Goal: Contribute content: Contribute content

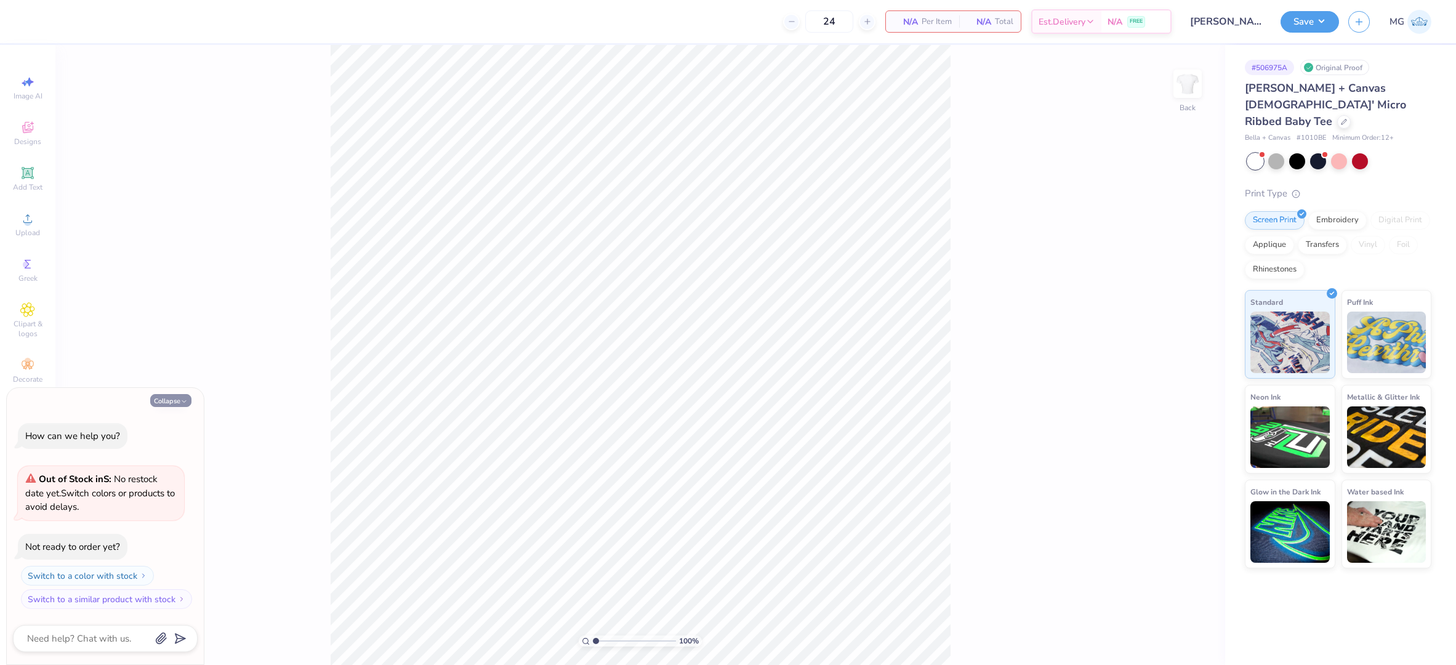
click at [171, 403] on button "Collapse" at bounding box center [170, 400] width 41 height 13
type textarea "x"
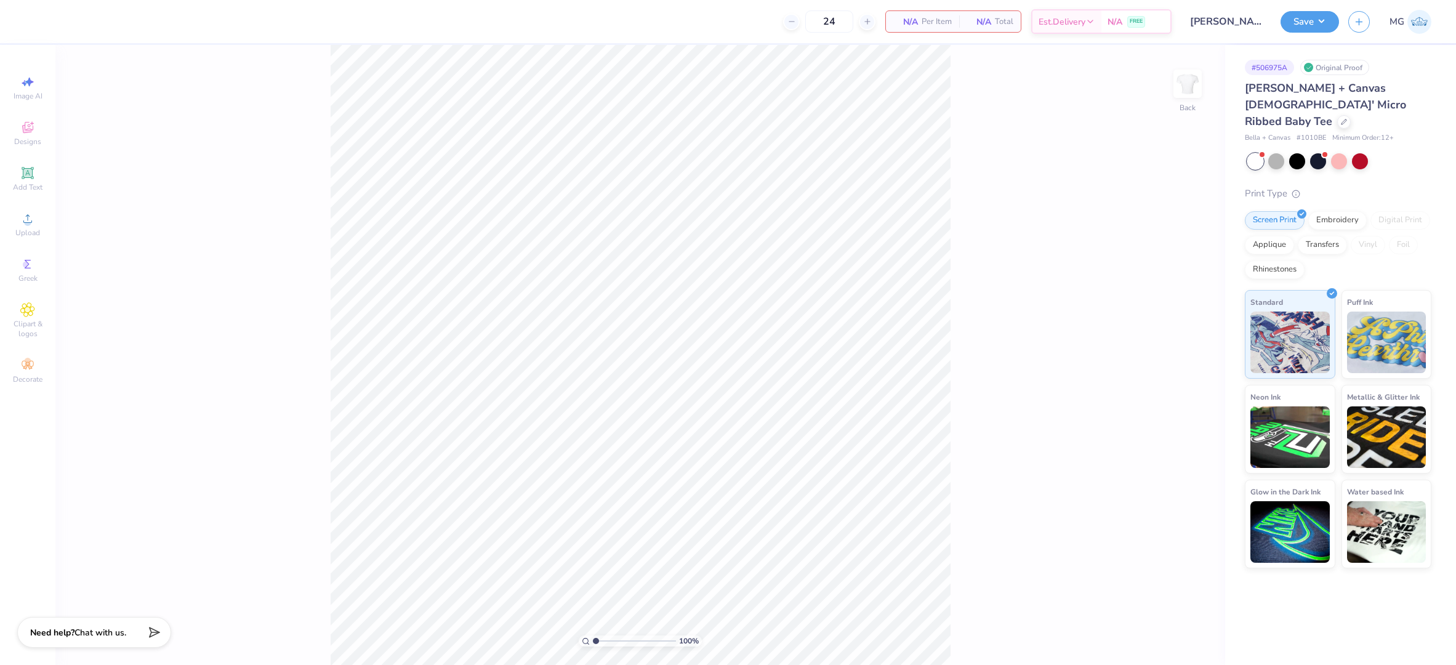
click at [981, 185] on div "100 % Back" at bounding box center [640, 355] width 1170 height 620
click at [23, 223] on icon at bounding box center [27, 218] width 15 height 15
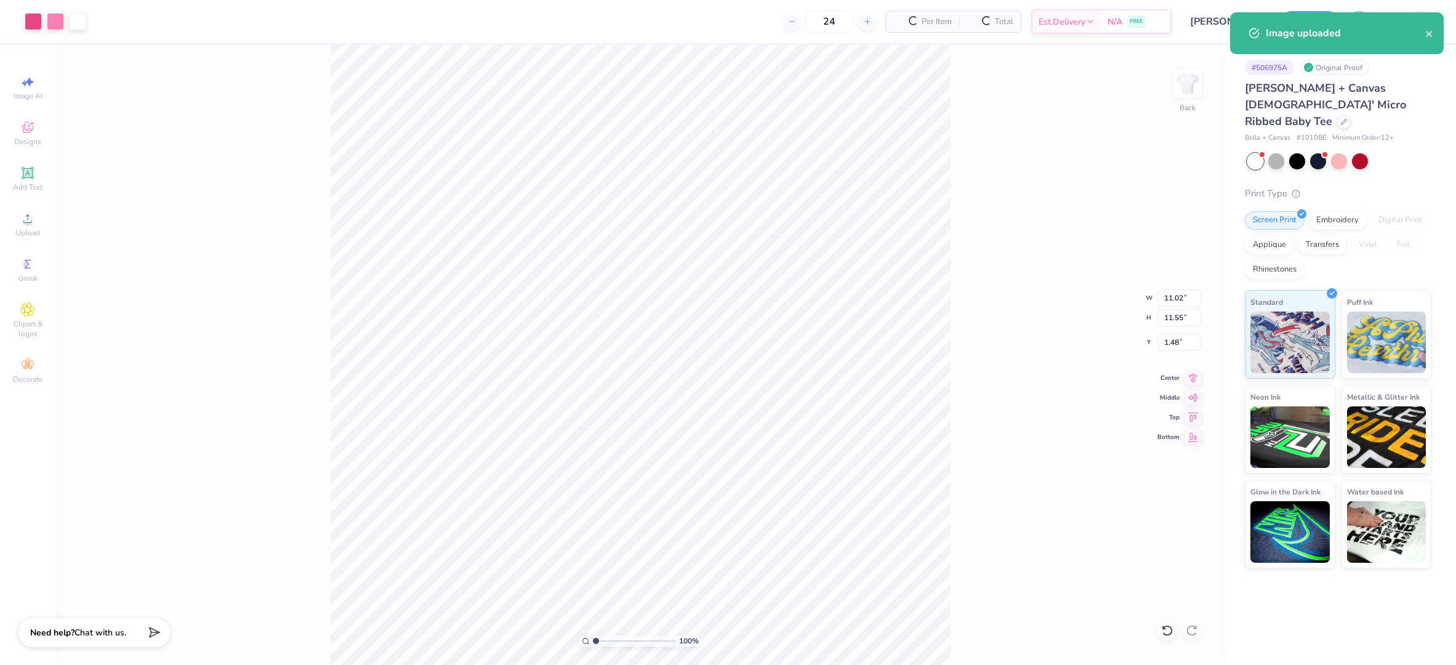
type input "1.48"
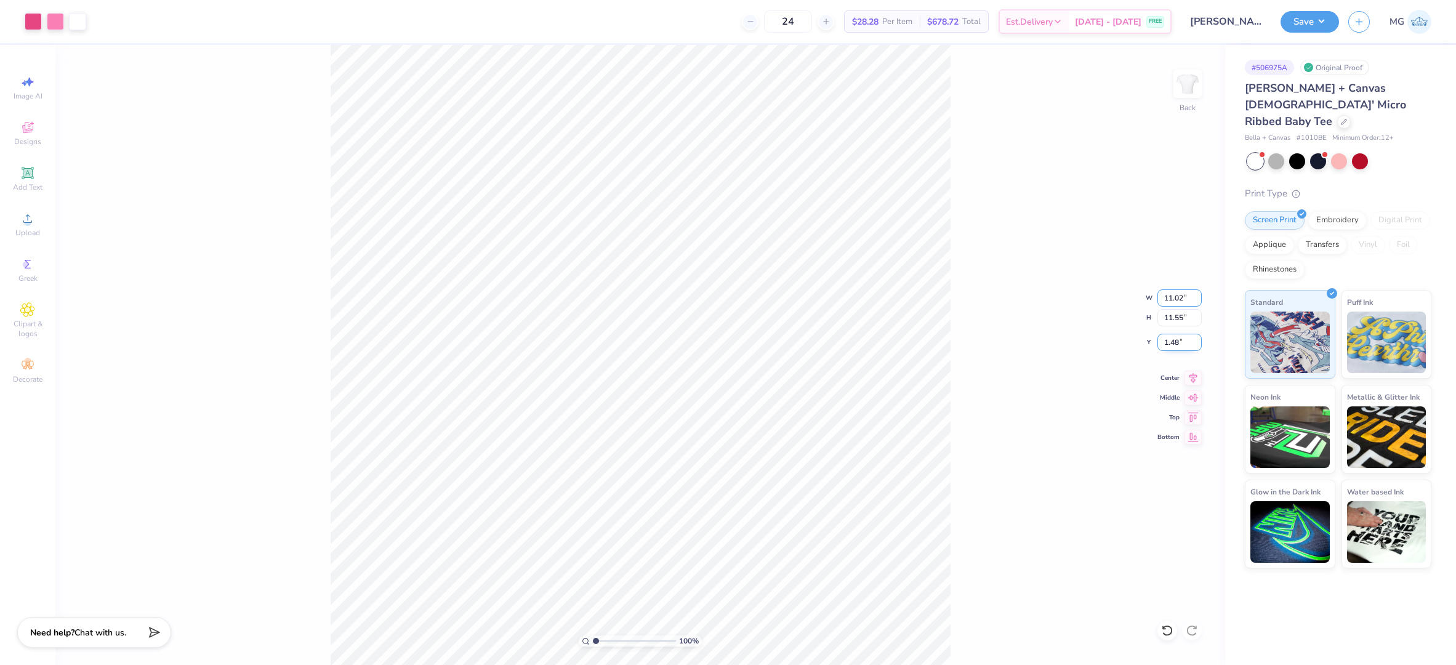
drag, startPoint x: 1183, startPoint y: 298, endPoint x: 1179, endPoint y: 342, distance: 43.9
click at [1183, 298] on input "11.02" at bounding box center [1179, 297] width 44 height 17
type input "10.00"
type input "10.49"
type input "2.02"
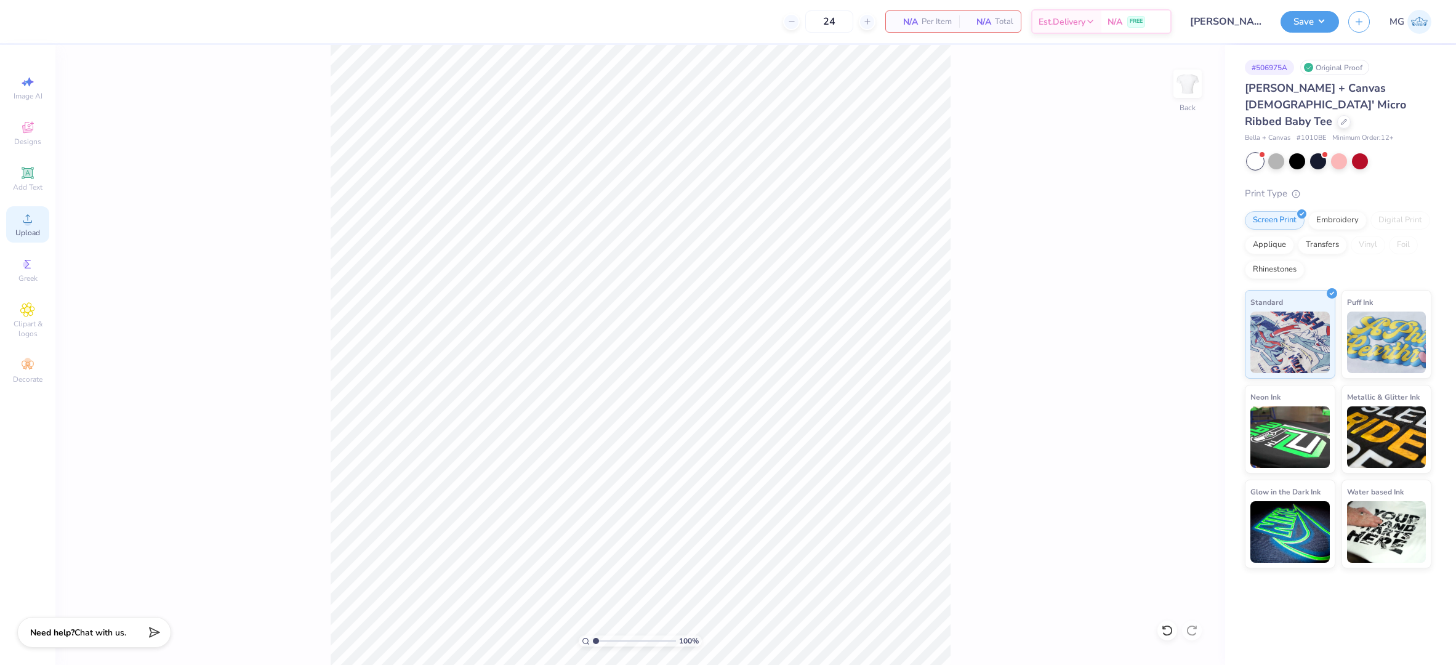
click at [28, 222] on icon at bounding box center [27, 218] width 9 height 9
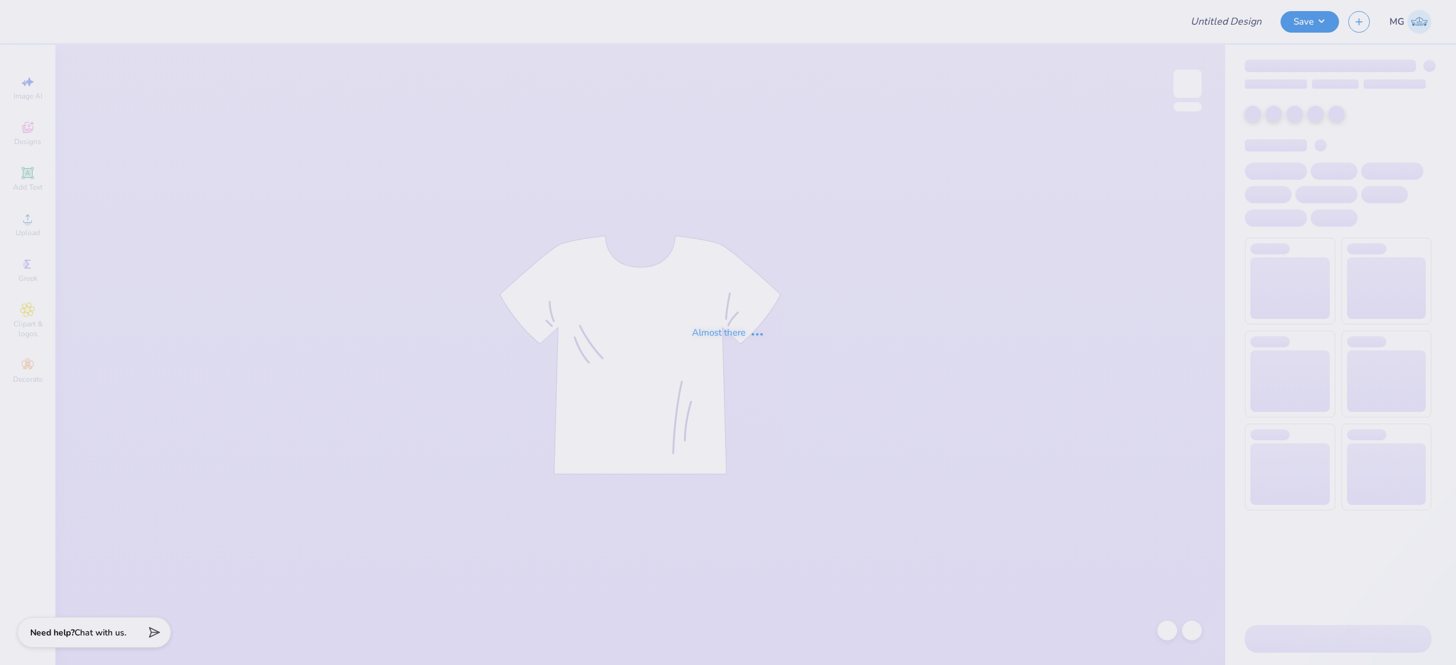
type input "Audrey Moore : Florida Southern College"
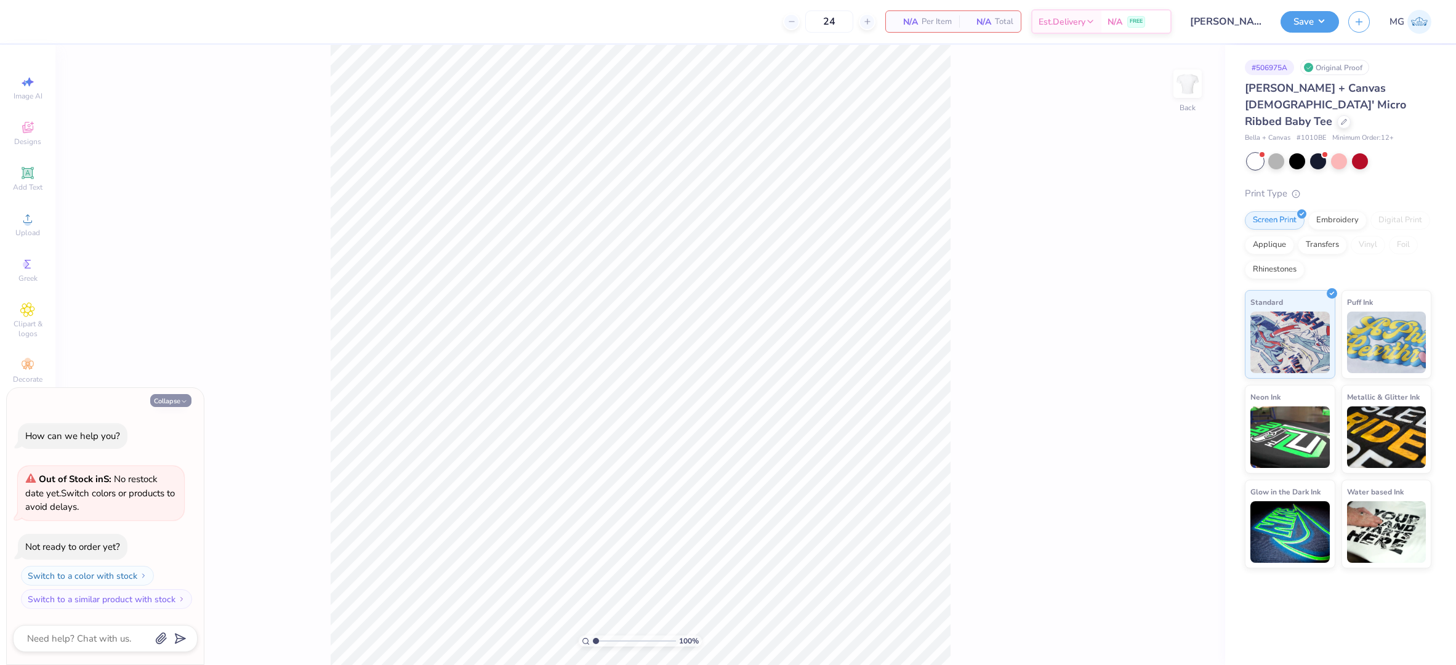
click at [169, 400] on button "Collapse" at bounding box center [170, 400] width 41 height 13
type textarea "x"
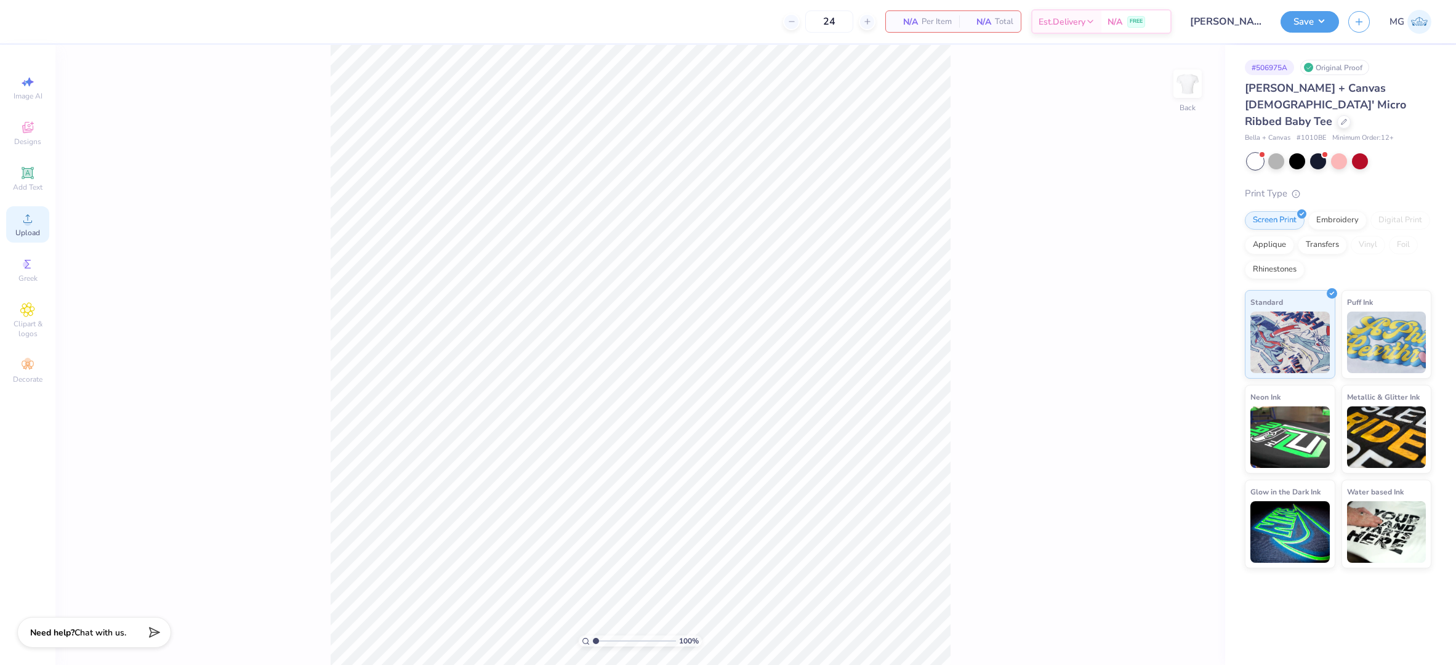
click at [25, 225] on icon at bounding box center [27, 218] width 15 height 15
click at [24, 229] on span "Upload" at bounding box center [27, 233] width 25 height 10
click at [275, 193] on div "100 % Back" at bounding box center [640, 355] width 1170 height 620
click at [25, 180] on icon at bounding box center [27, 173] width 15 height 15
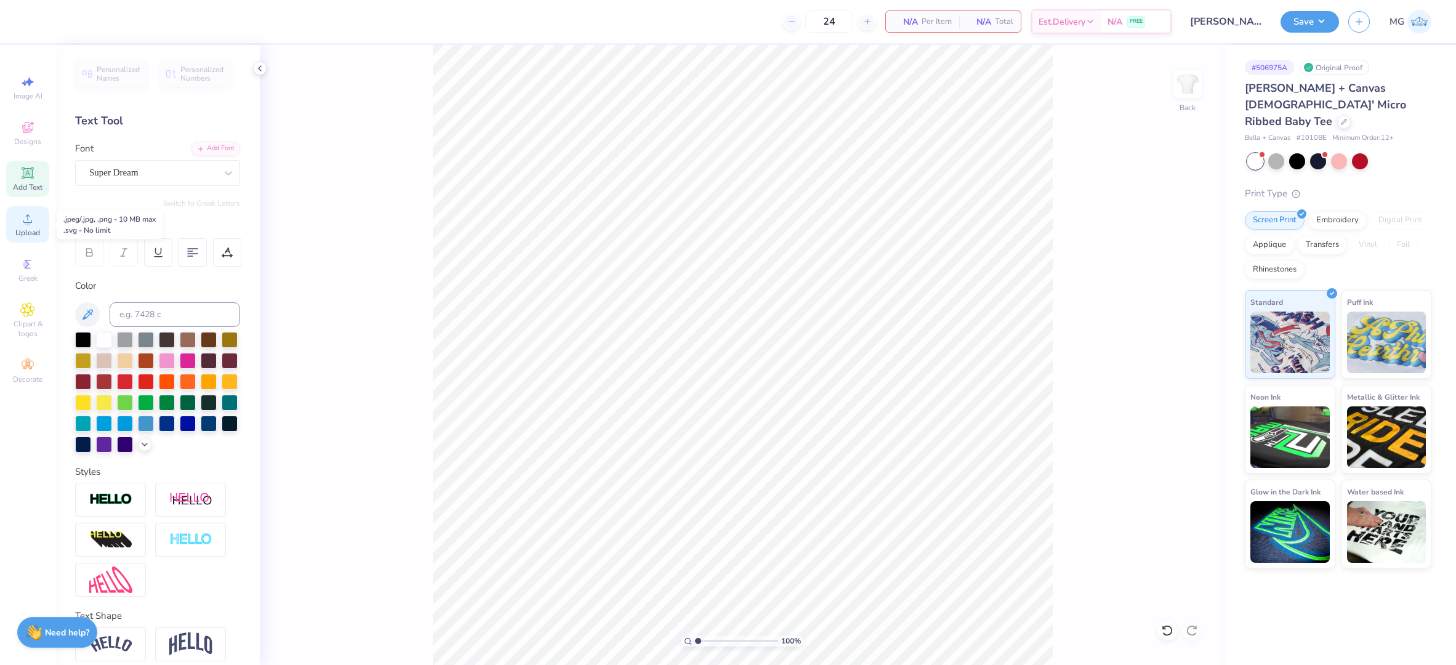
click at [19, 228] on span "Upload" at bounding box center [27, 233] width 25 height 10
click at [360, 139] on div "100 % Back W 11.02 11.02 " H 11.55 11.55 " Y 2.72 2.72 " Center Middle Top Bott…" at bounding box center [742, 355] width 965 height 620
click at [24, 212] on icon at bounding box center [27, 218] width 15 height 15
click at [1182, 300] on input "11.02" at bounding box center [1179, 297] width 44 height 17
type input "10.00"
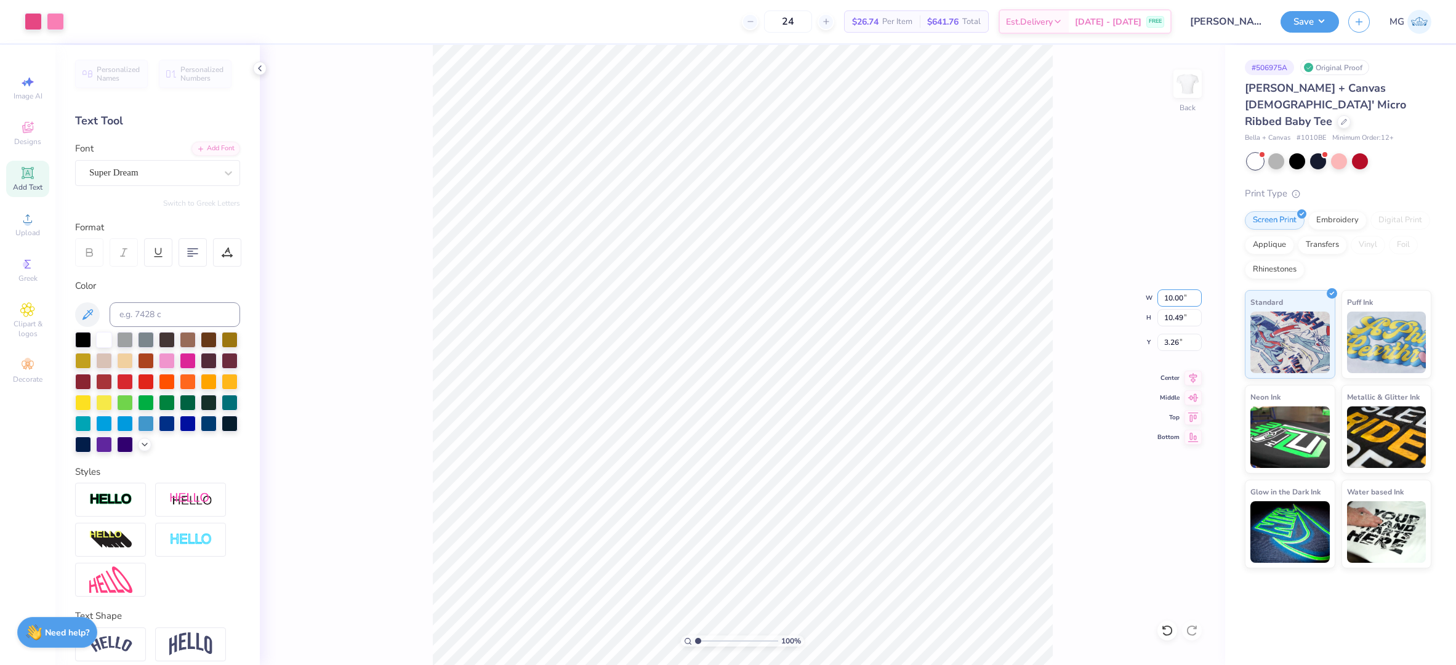
type input "10.49"
type input "3.26"
click at [1180, 341] on input "3.26" at bounding box center [1179, 342] width 44 height 17
type input "3.00"
click at [1300, 23] on button "Save" at bounding box center [1310, 20] width 58 height 22
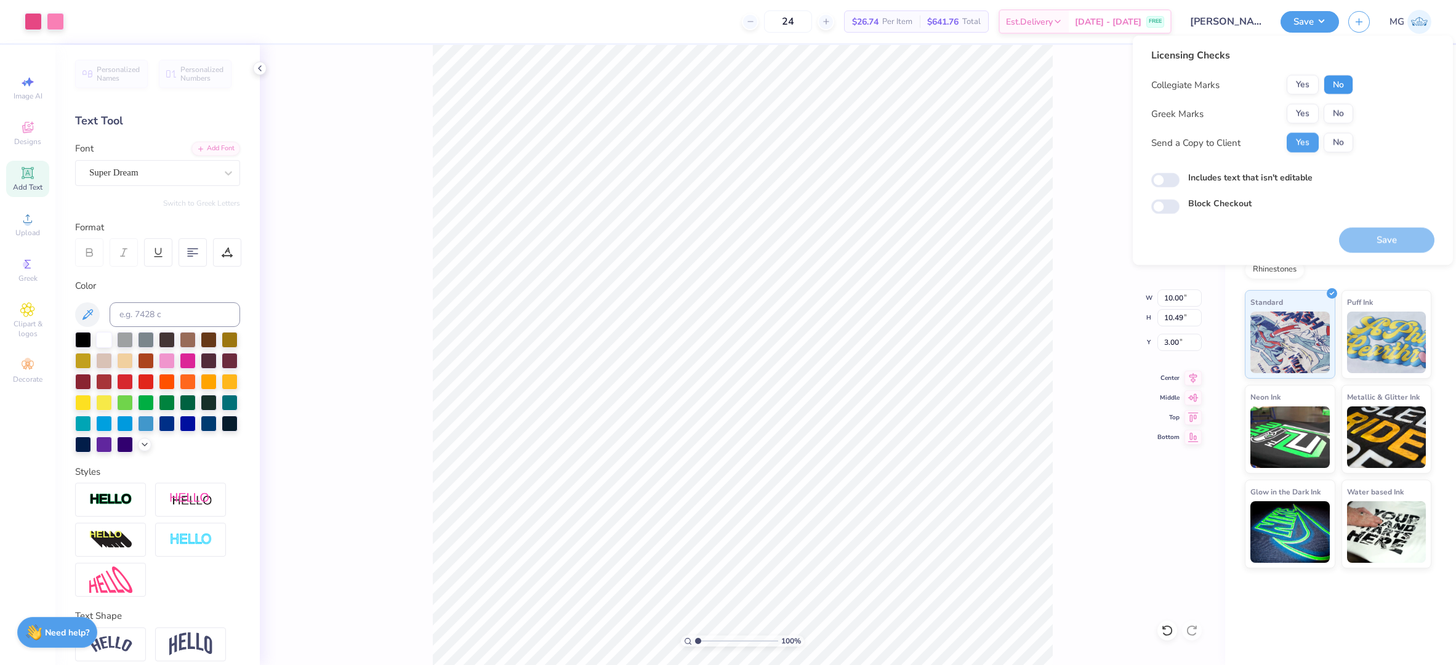
click at [1345, 78] on button "No" at bounding box center [1339, 85] width 30 height 20
click at [1309, 105] on button "Yes" at bounding box center [1303, 114] width 32 height 20
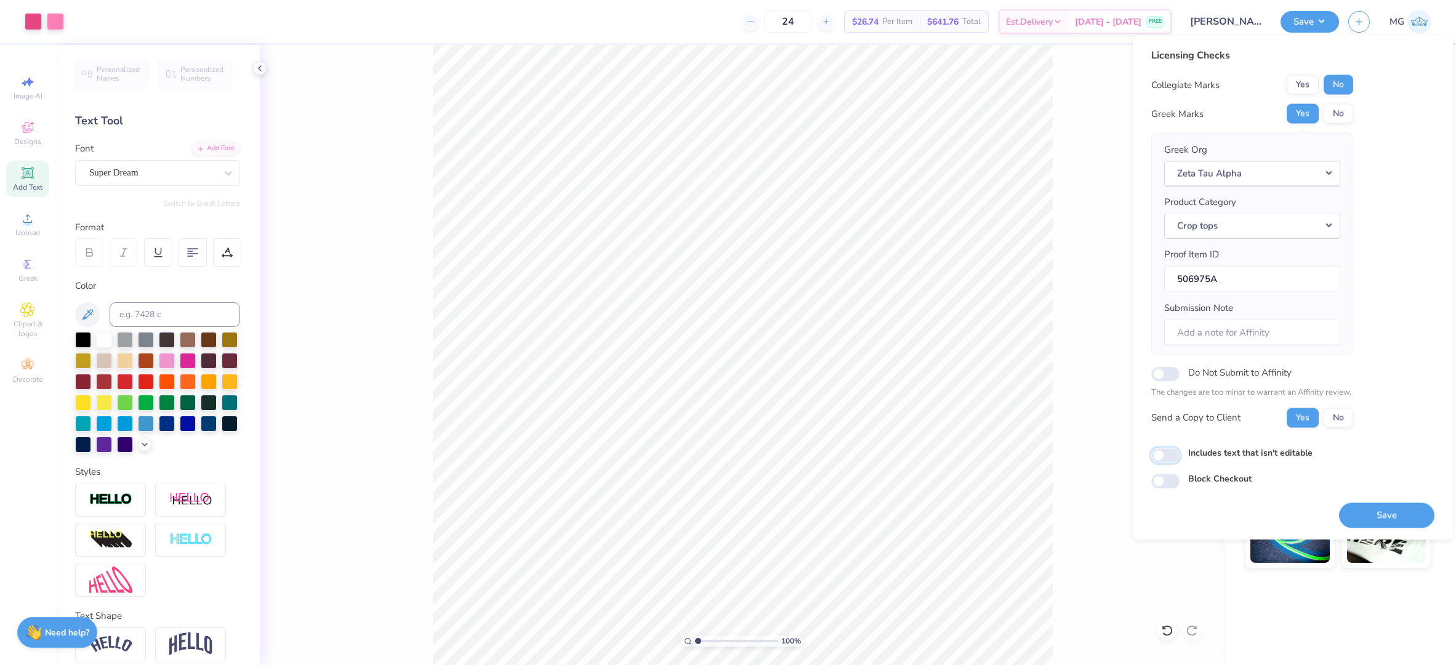
click at [1167, 453] on input "Includes text that isn't editable" at bounding box center [1165, 455] width 28 height 15
checkbox input "true"
click at [1378, 513] on button "Save" at bounding box center [1386, 514] width 95 height 25
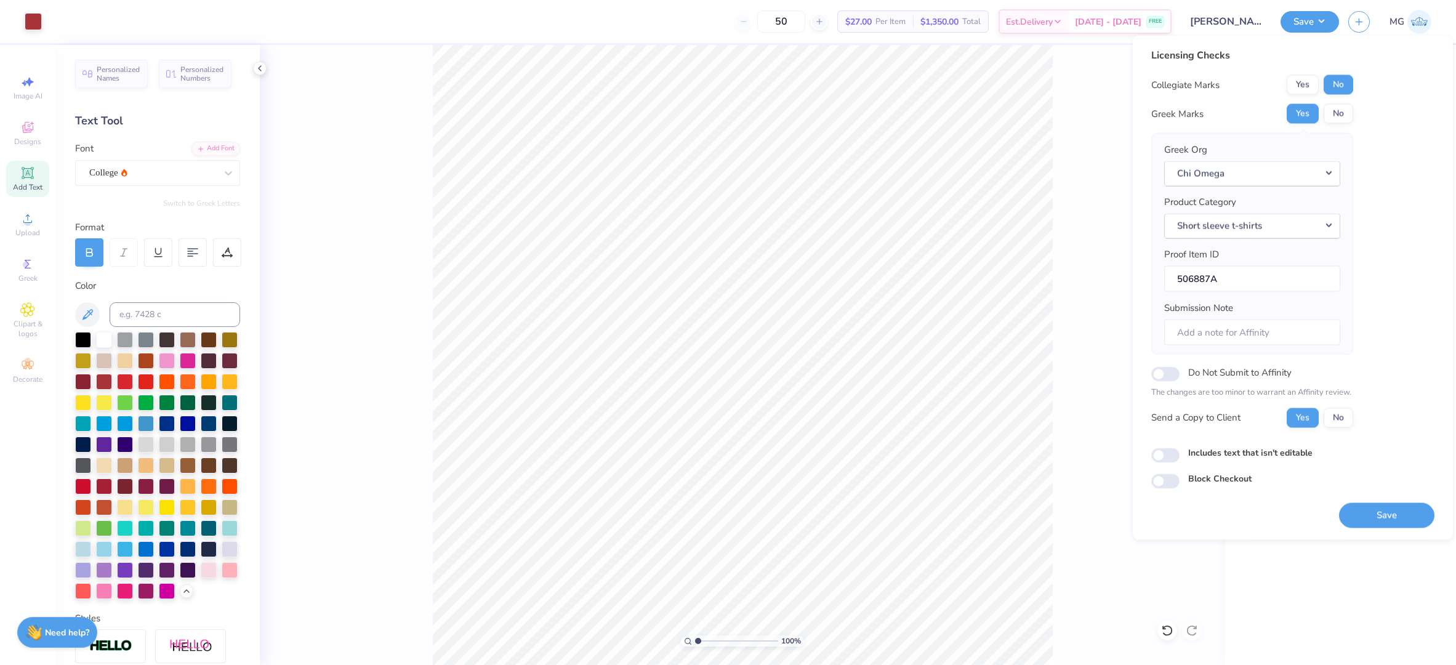
scroll to position [3, 0]
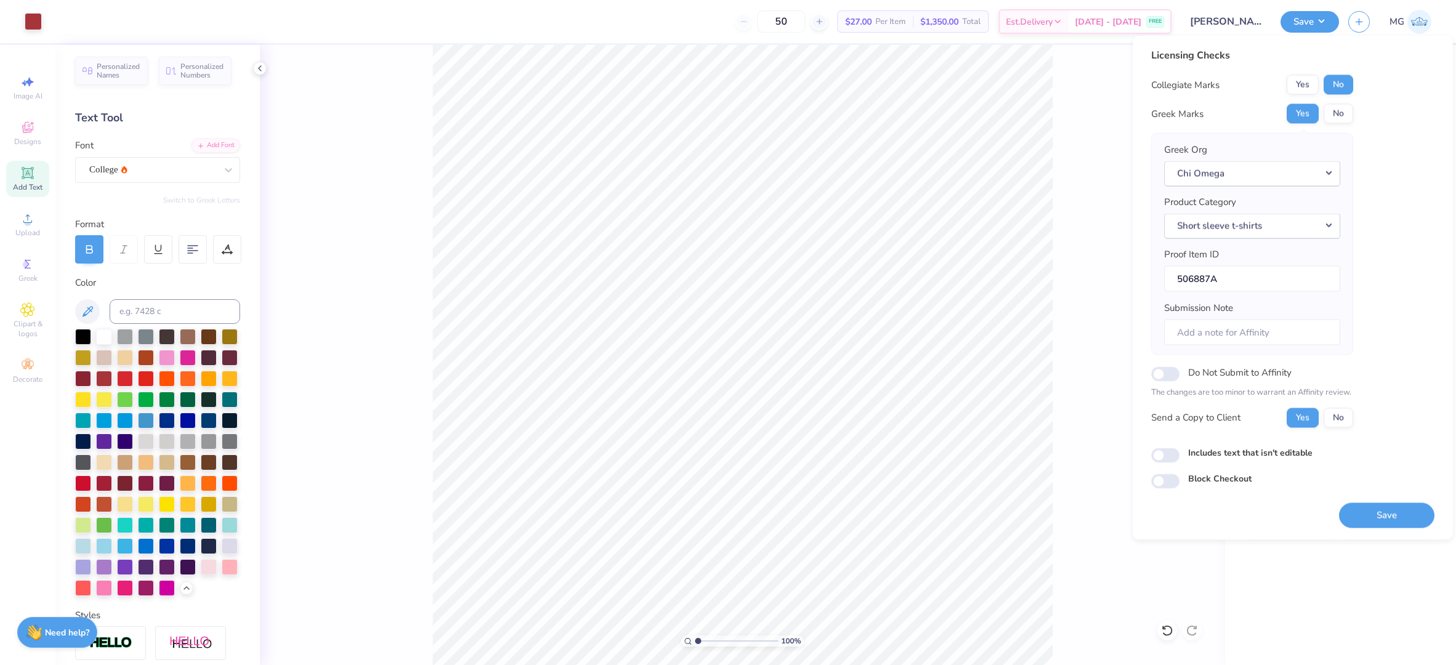
click at [1059, 146] on div "100 % Back W 8.00 8.00 " H 6.13 6.13 " Y 3.00 3.00 " Center Middle Top Bottom" at bounding box center [742, 355] width 965 height 620
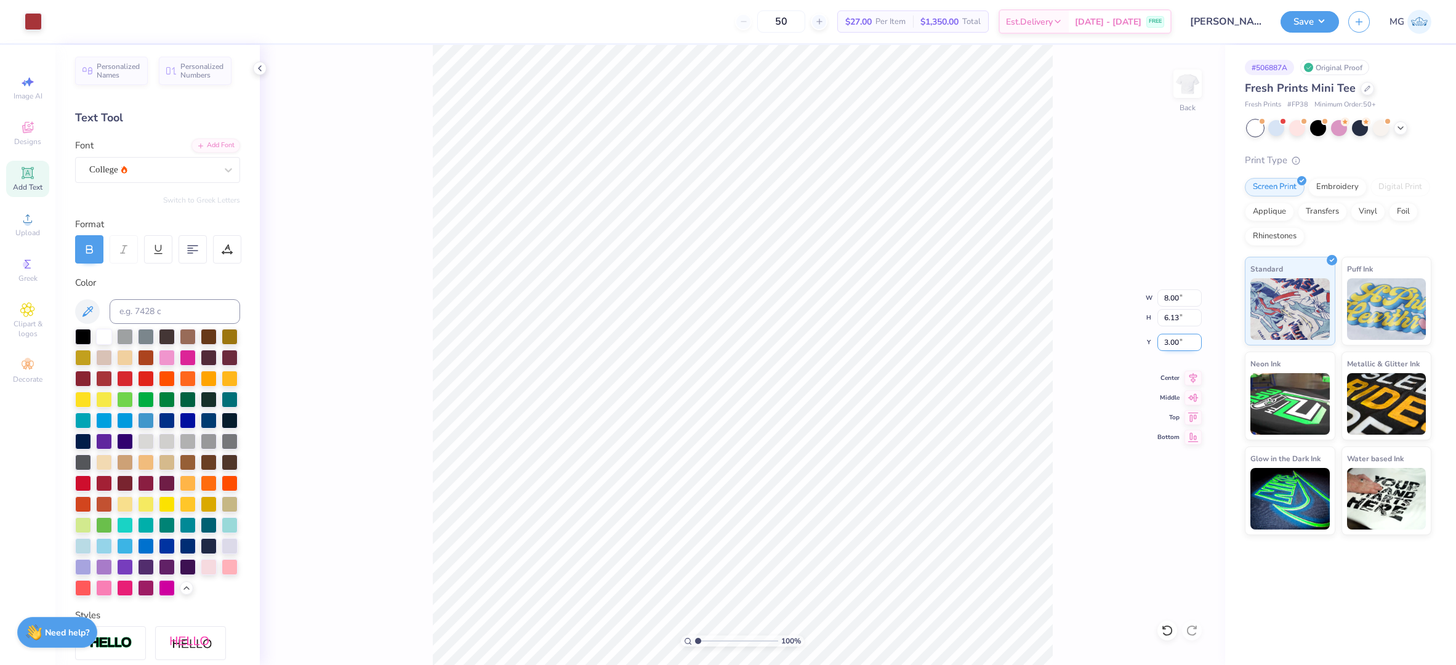
click at [1168, 339] on input "3.00" at bounding box center [1179, 342] width 44 height 17
type input "2.00"
click at [1317, 16] on button "Save" at bounding box center [1310, 20] width 58 height 22
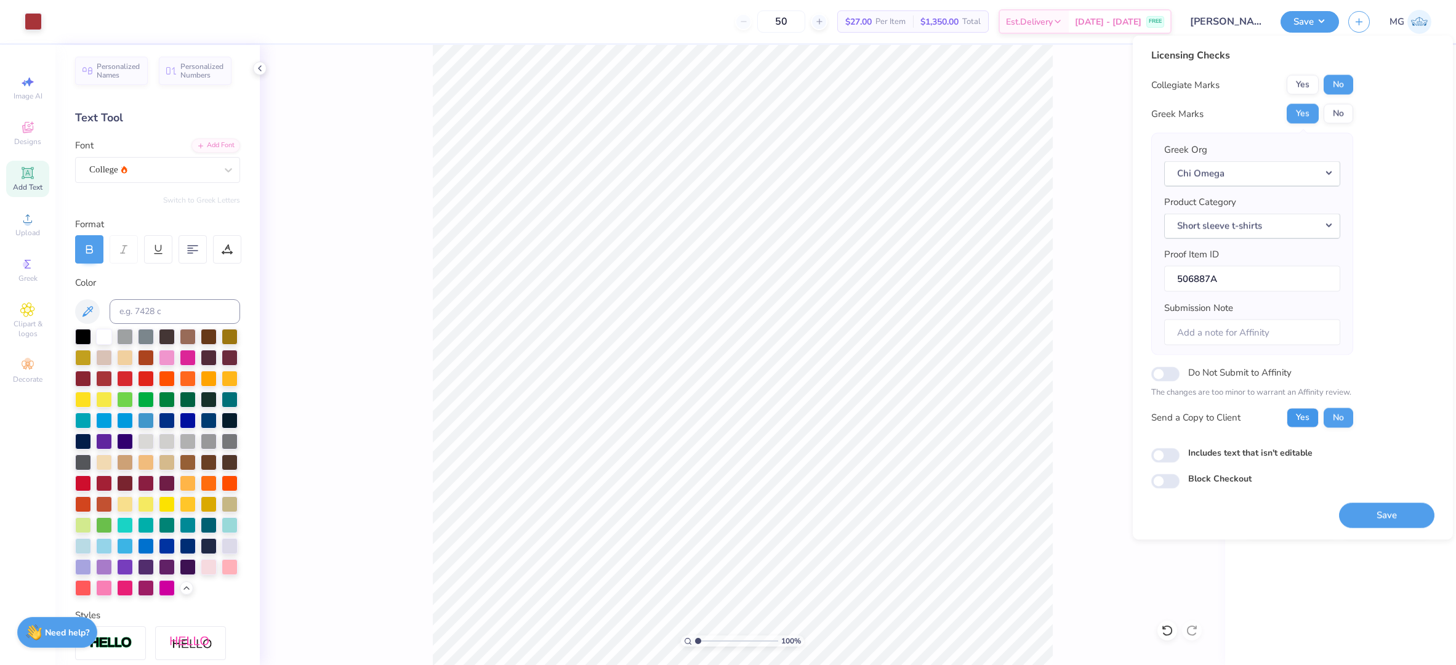
click at [1310, 422] on button "Yes" at bounding box center [1303, 418] width 32 height 20
click at [1393, 519] on button "Save" at bounding box center [1386, 514] width 95 height 25
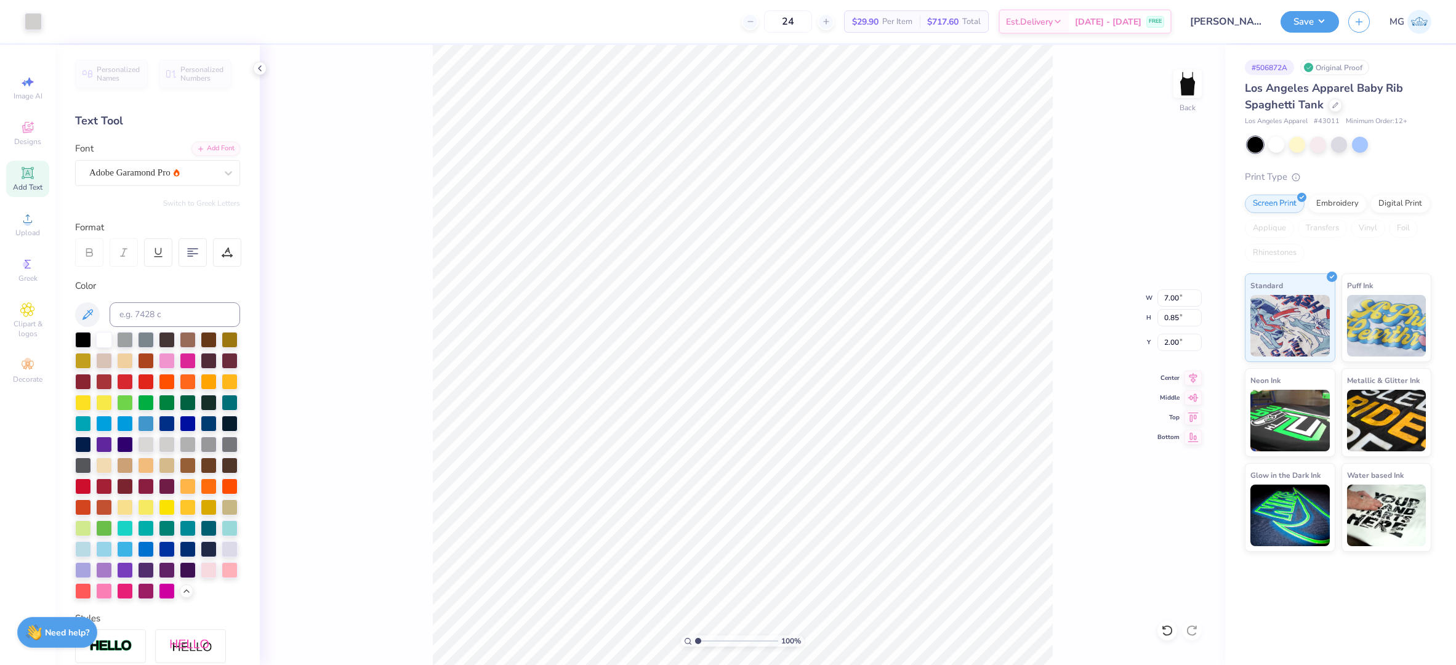
scroll to position [12, 1]
click at [195, 169] on div "Adobe Garamond Pro" at bounding box center [152, 172] width 129 height 19
type input "abril"
click at [385, 195] on div "100 % Back W 7.00 7.00 " H 0.85 0.85 " Y 2.00 2.00 " Center Middle Top Bottom" at bounding box center [742, 355] width 965 height 620
click at [204, 150] on div "Add Font" at bounding box center [215, 147] width 49 height 14
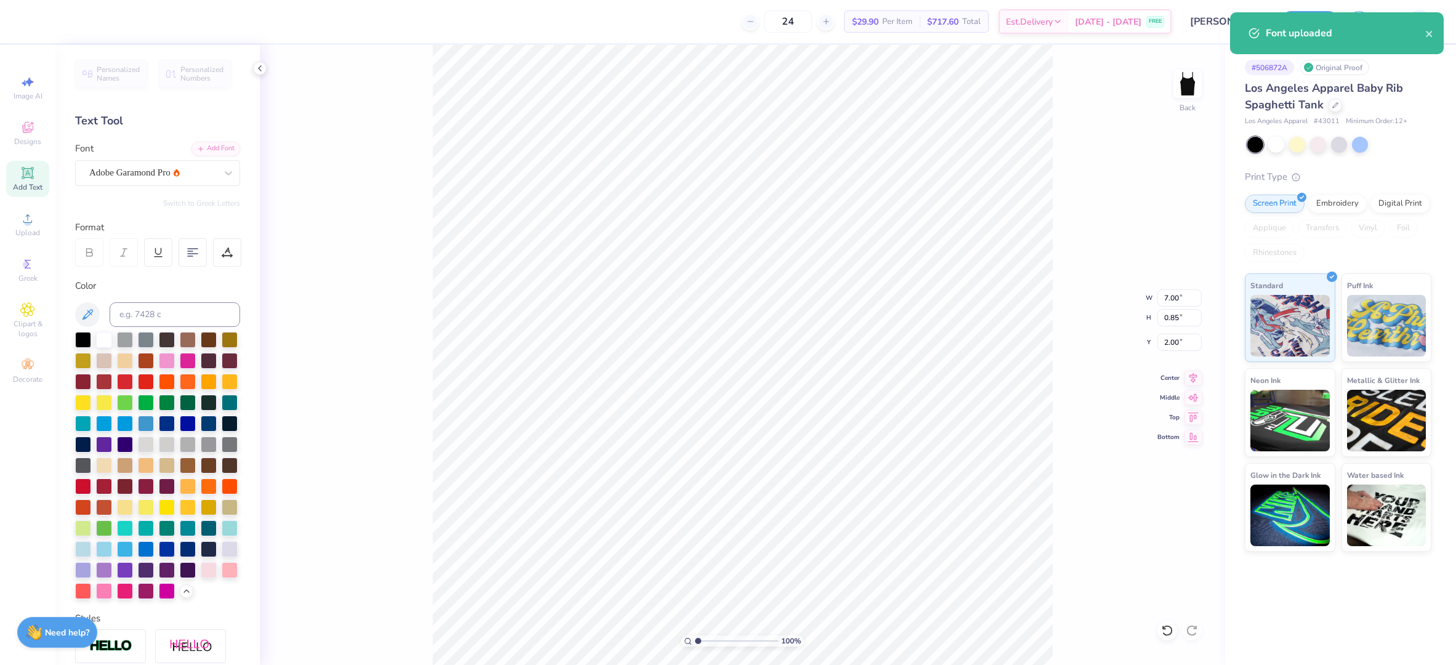
type input "6.66"
type input "0.88"
type input "1.98"
click at [1179, 297] on input "6.66" at bounding box center [1179, 297] width 44 height 17
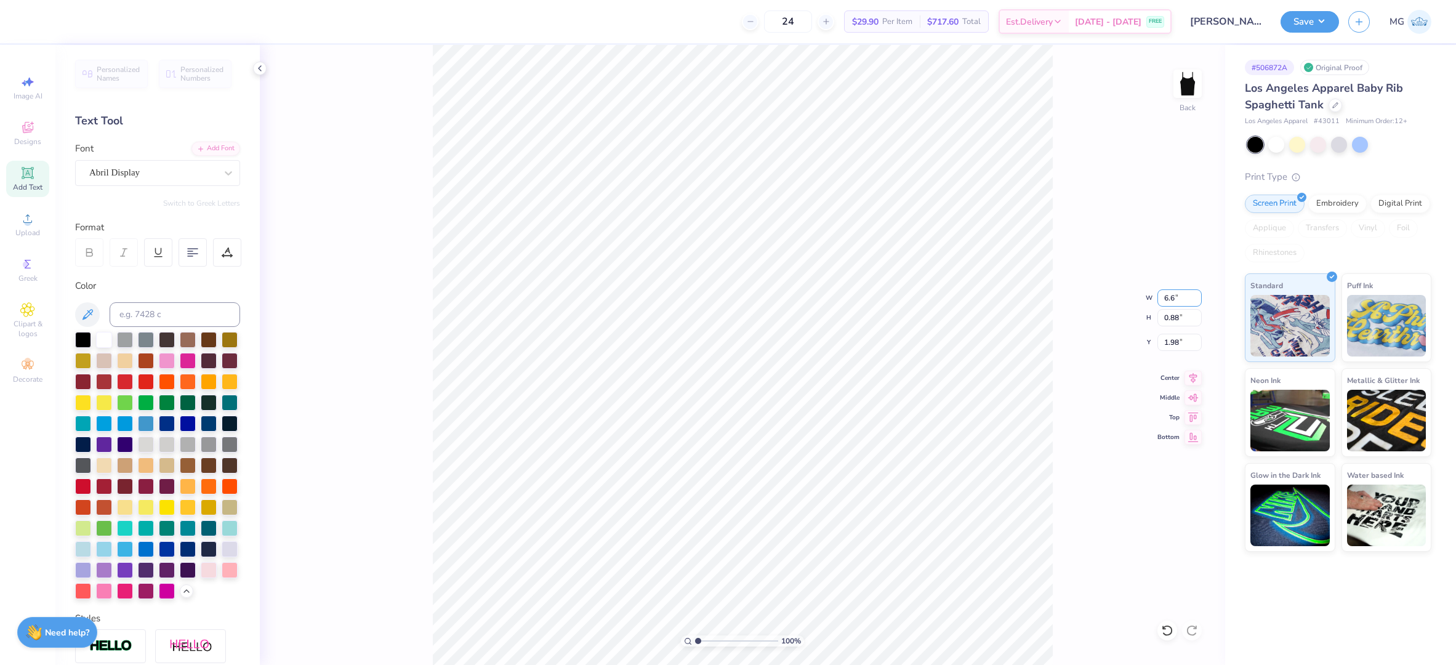
type input "6"
type input "7.00"
type input "0.93"
type input "1.96"
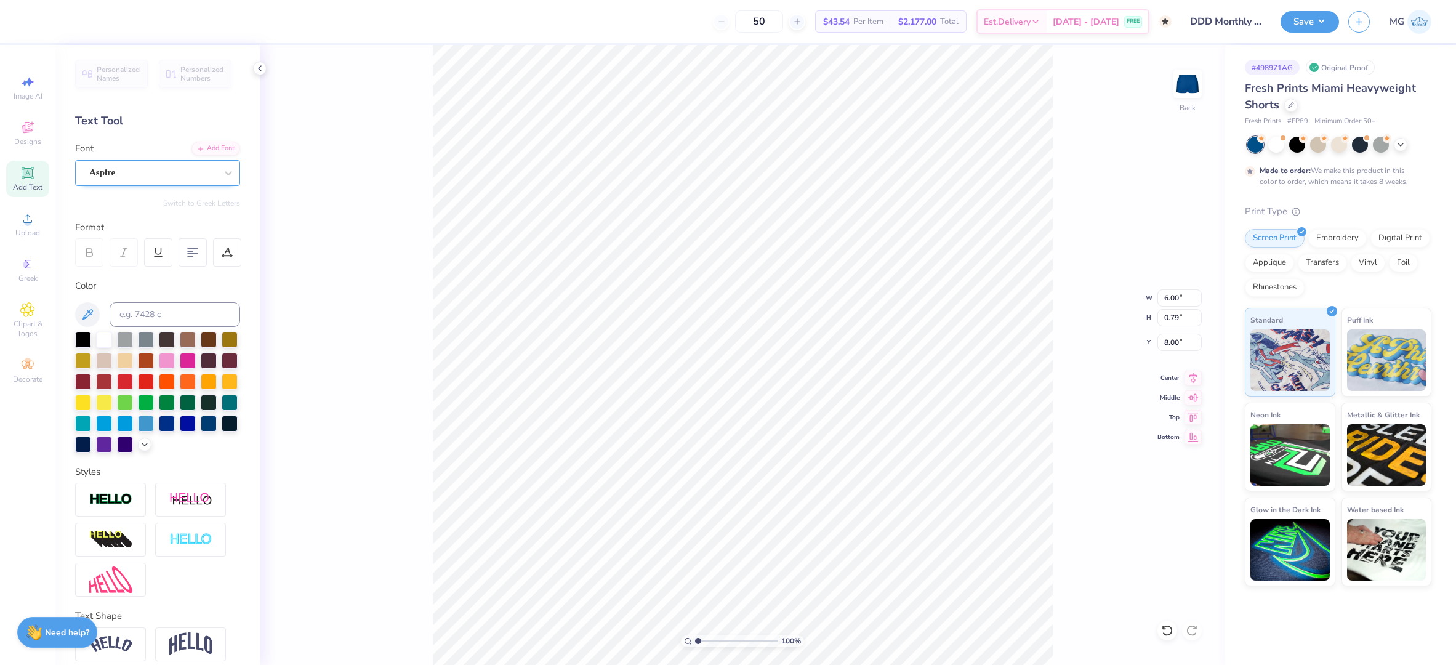
click at [188, 169] on div "Aspire" at bounding box center [152, 172] width 129 height 19
click at [139, 294] on div "Pinyon Script" at bounding box center [157, 292] width 133 height 13
type input "pin"
type input "7.18"
type input "0.82"
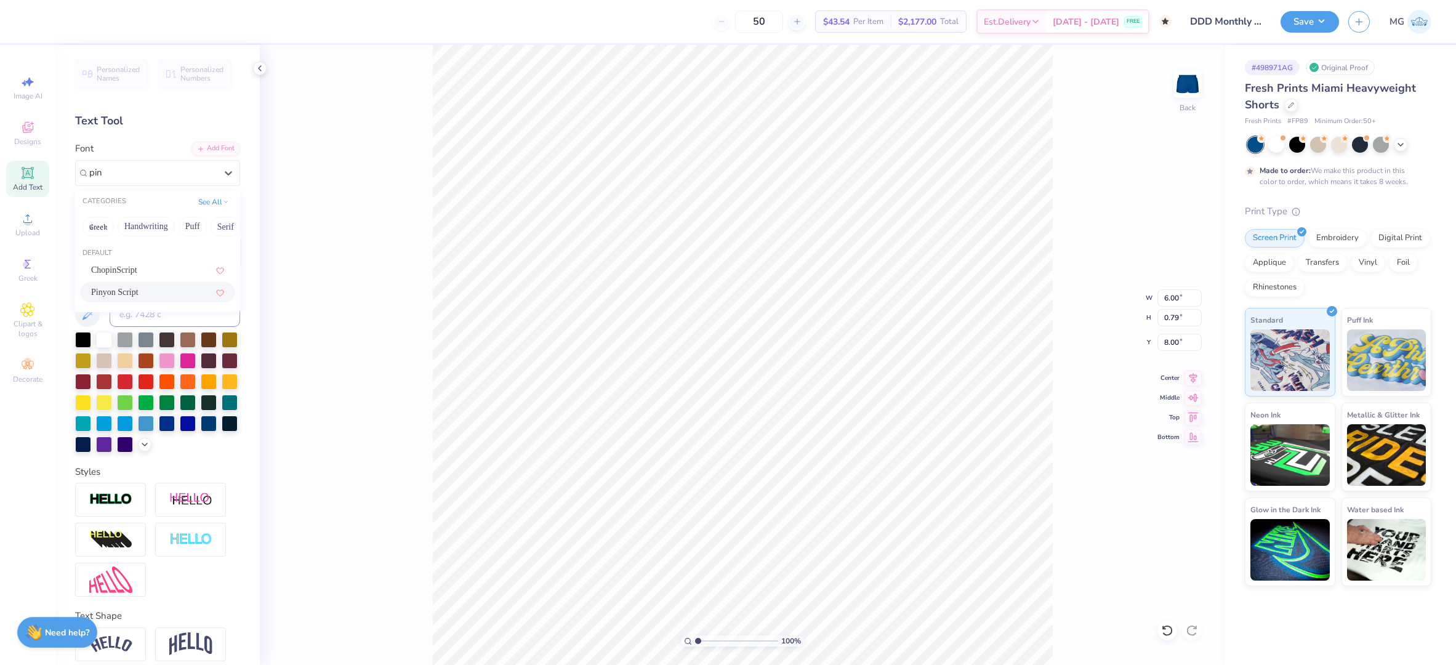
type input "7.98"
type input "6.69"
type input "0.76"
type input "8.04"
type input "6.13"
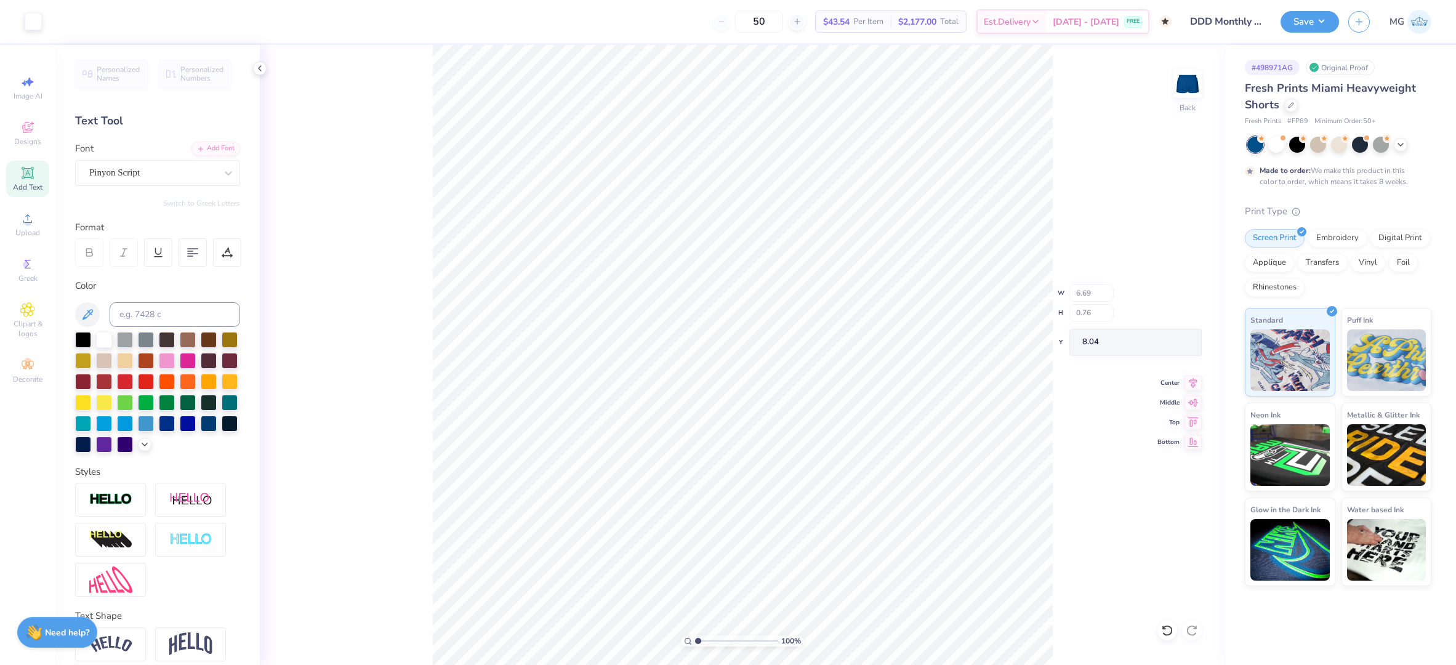
type input "0.70"
type input "8.10"
click at [137, 173] on div "Arimo" at bounding box center [152, 172] width 129 height 19
type input "futur"
click at [207, 145] on div "Add Font" at bounding box center [215, 147] width 49 height 14
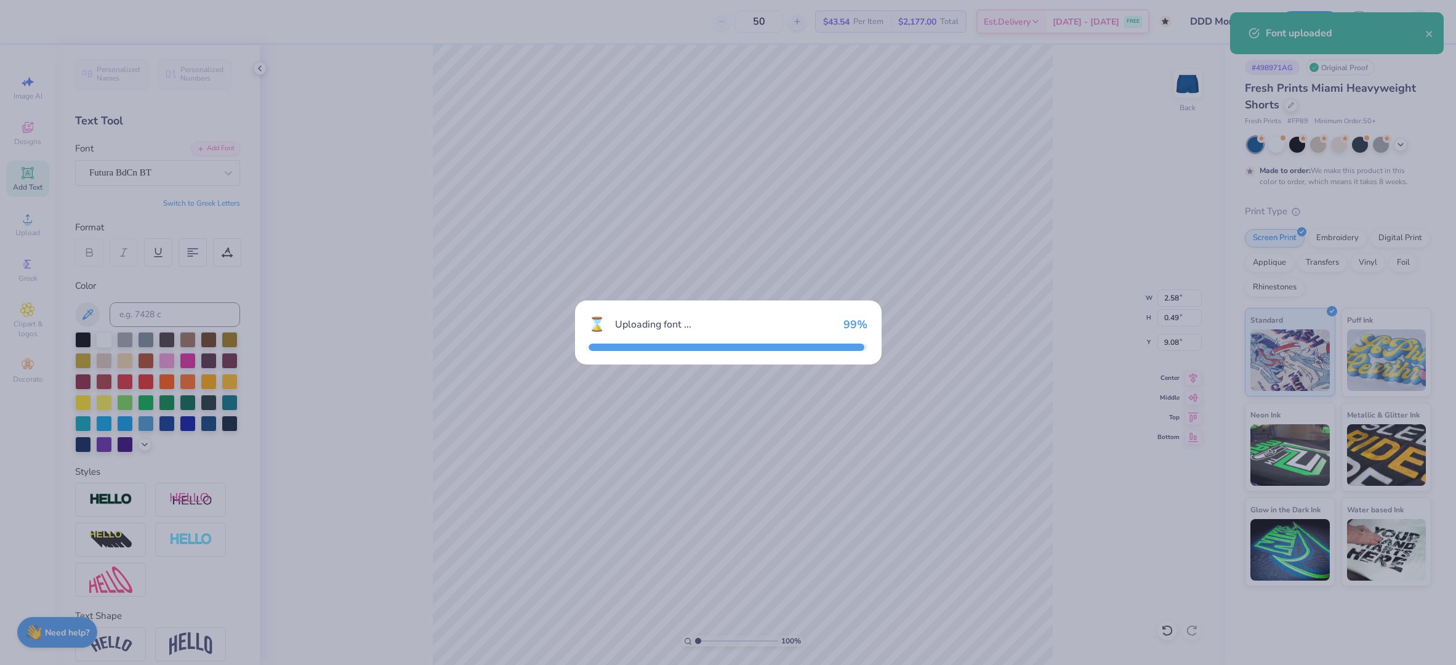
type input "1.91"
type input "0.51"
type input "9.07"
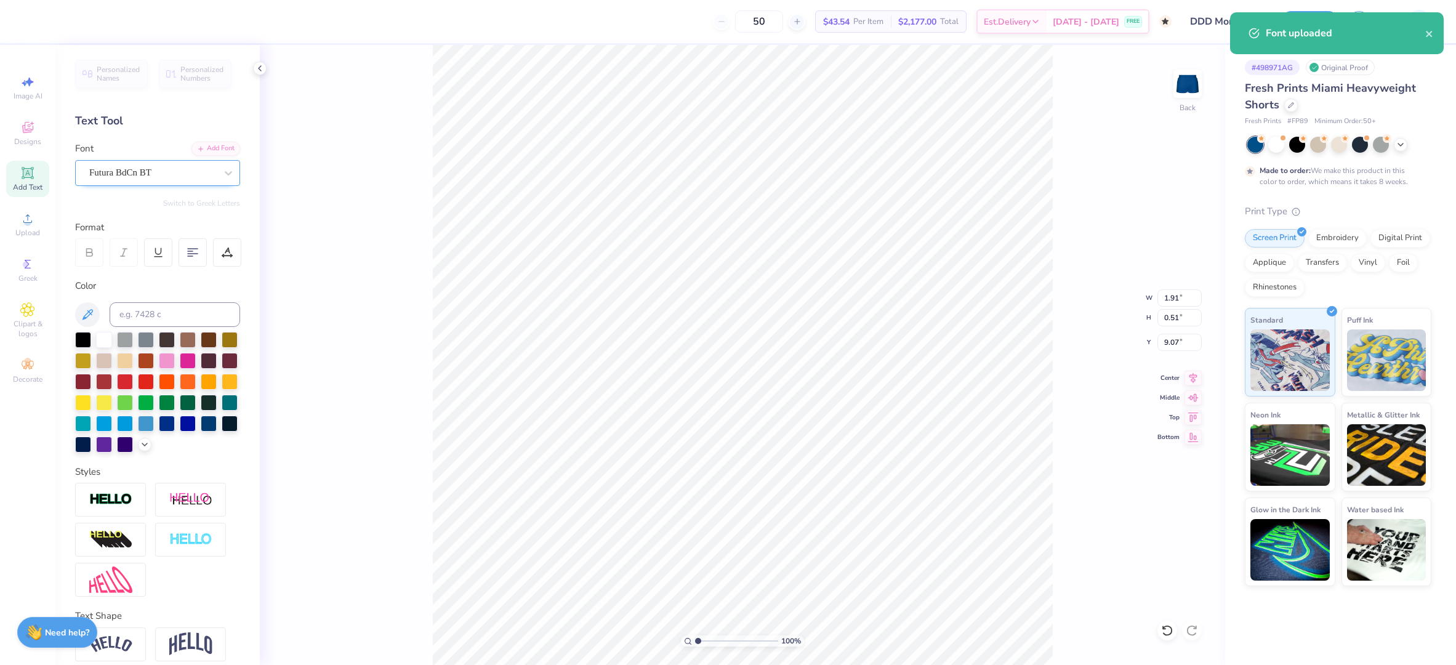
click at [152, 171] on div "Futura BdCn BT" at bounding box center [152, 172] width 129 height 19
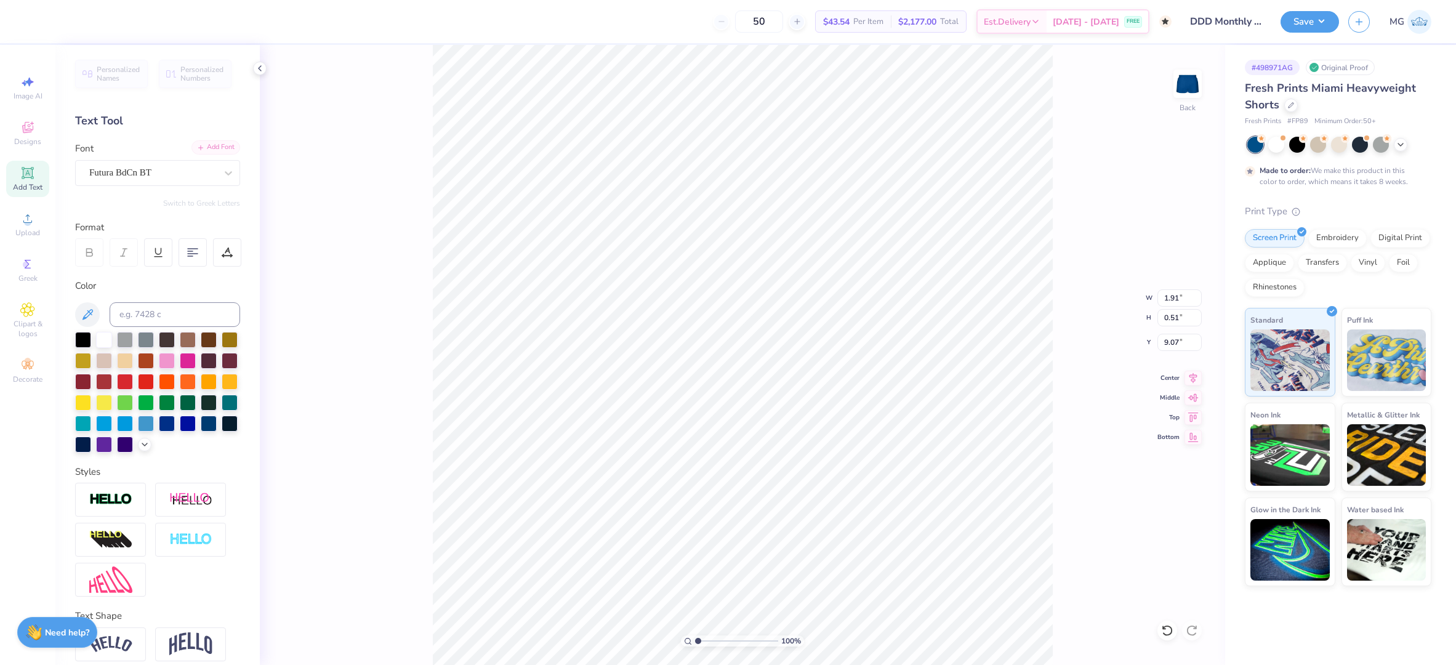
click at [217, 153] on div "Add Font" at bounding box center [215, 147] width 49 height 14
click at [196, 151] on div "Add Font" at bounding box center [215, 147] width 49 height 14
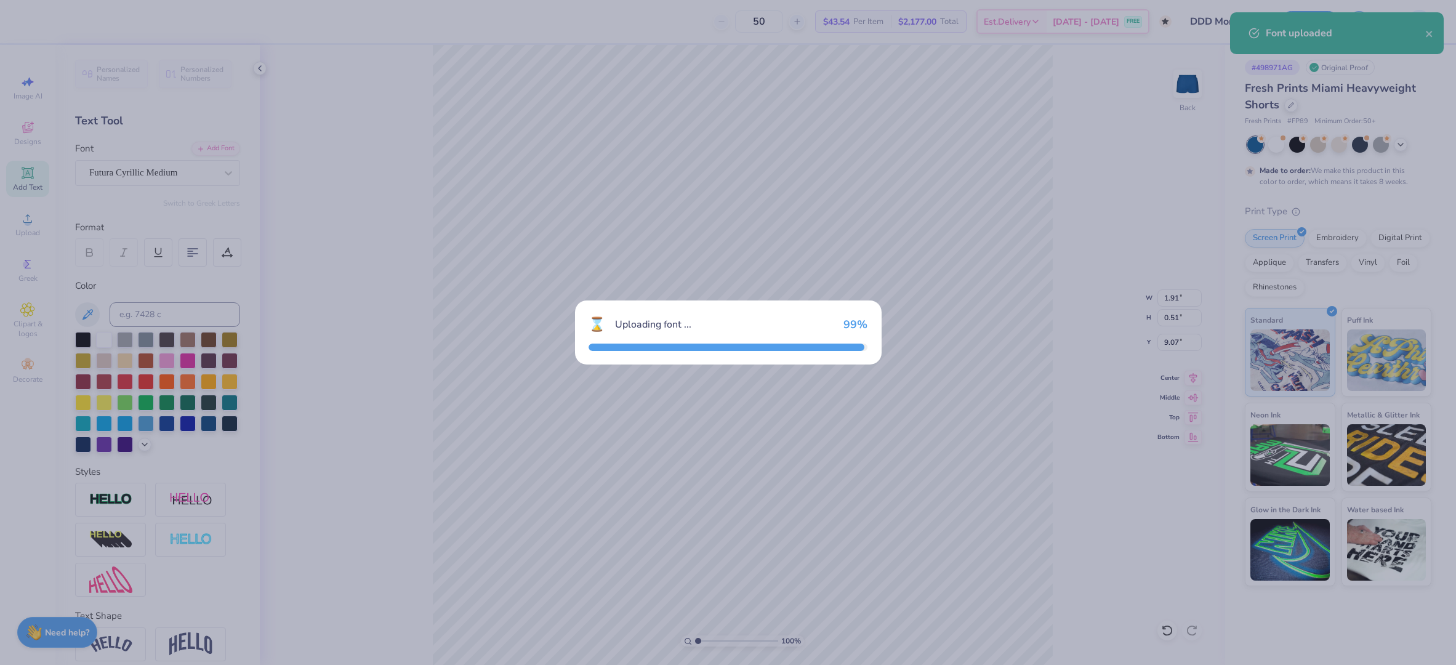
type input "2.33"
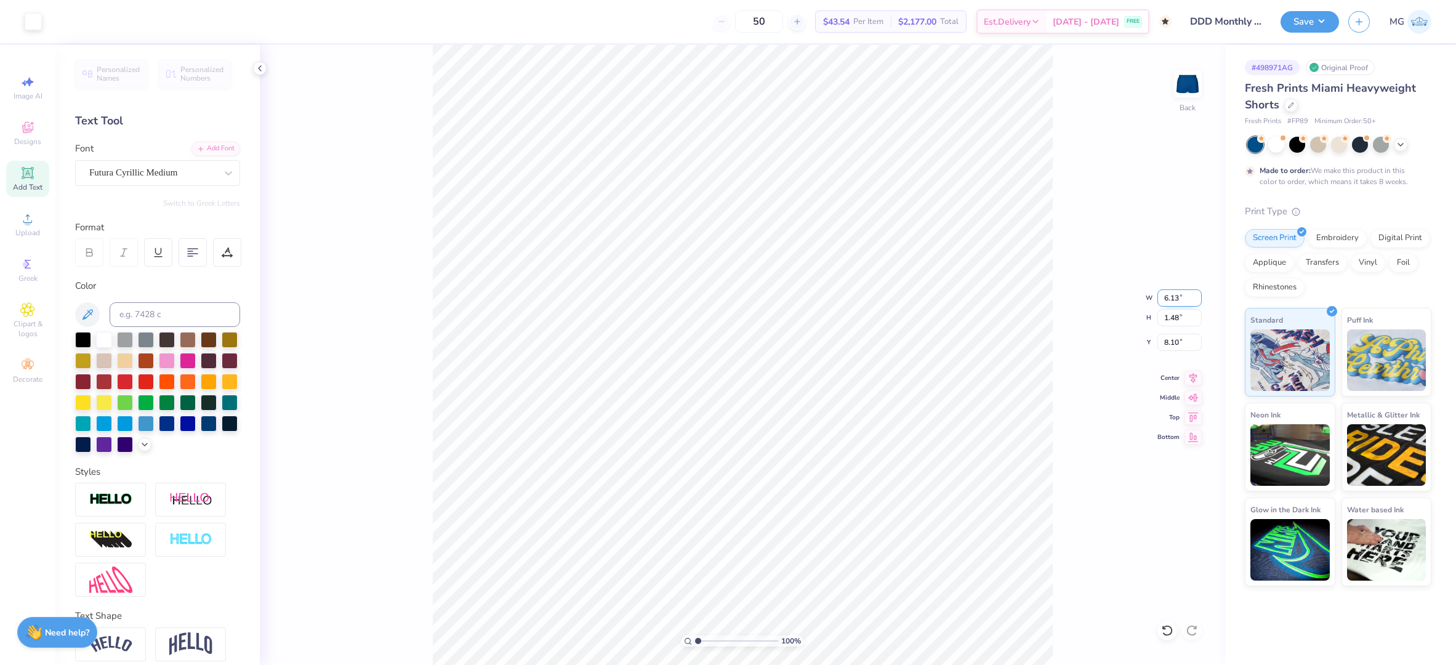
click at [1179, 300] on input "6.13" at bounding box center [1179, 297] width 44 height 17
type input "6.00"
type input "1.44"
click at [1178, 341] on input "8.12" at bounding box center [1179, 342] width 44 height 17
type input "8.00"
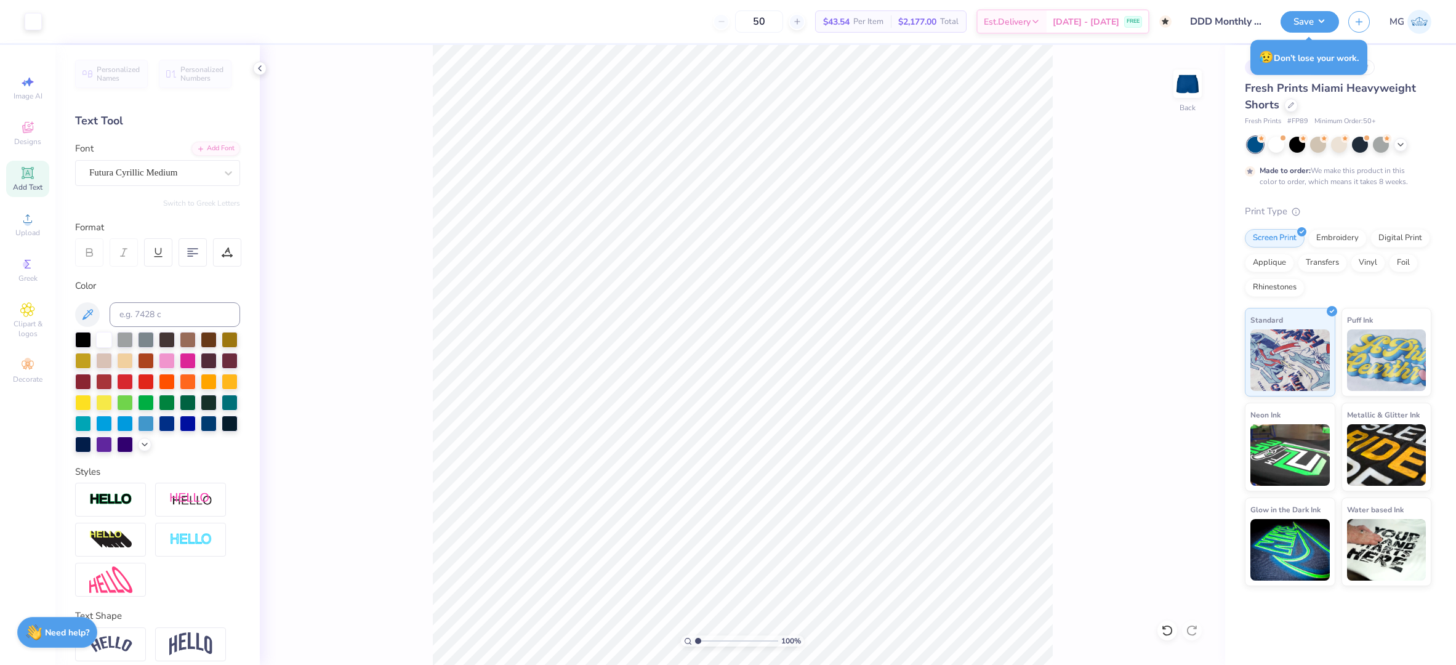
click at [1068, 586] on div "100 % Back" at bounding box center [742, 355] width 965 height 620
click at [1059, 594] on div "100 % Back" at bounding box center [742, 355] width 965 height 620
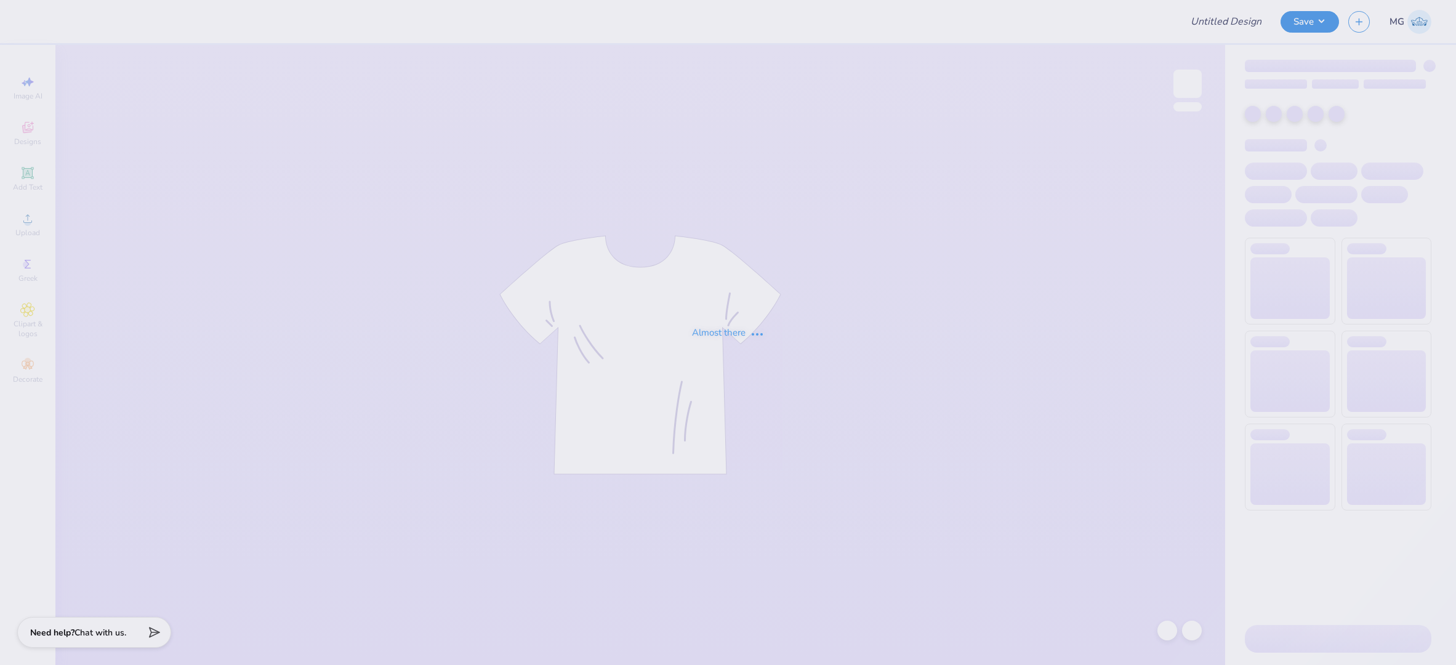
type input "gphi philanthropy"
